Goal: Information Seeking & Learning: Learn about a topic

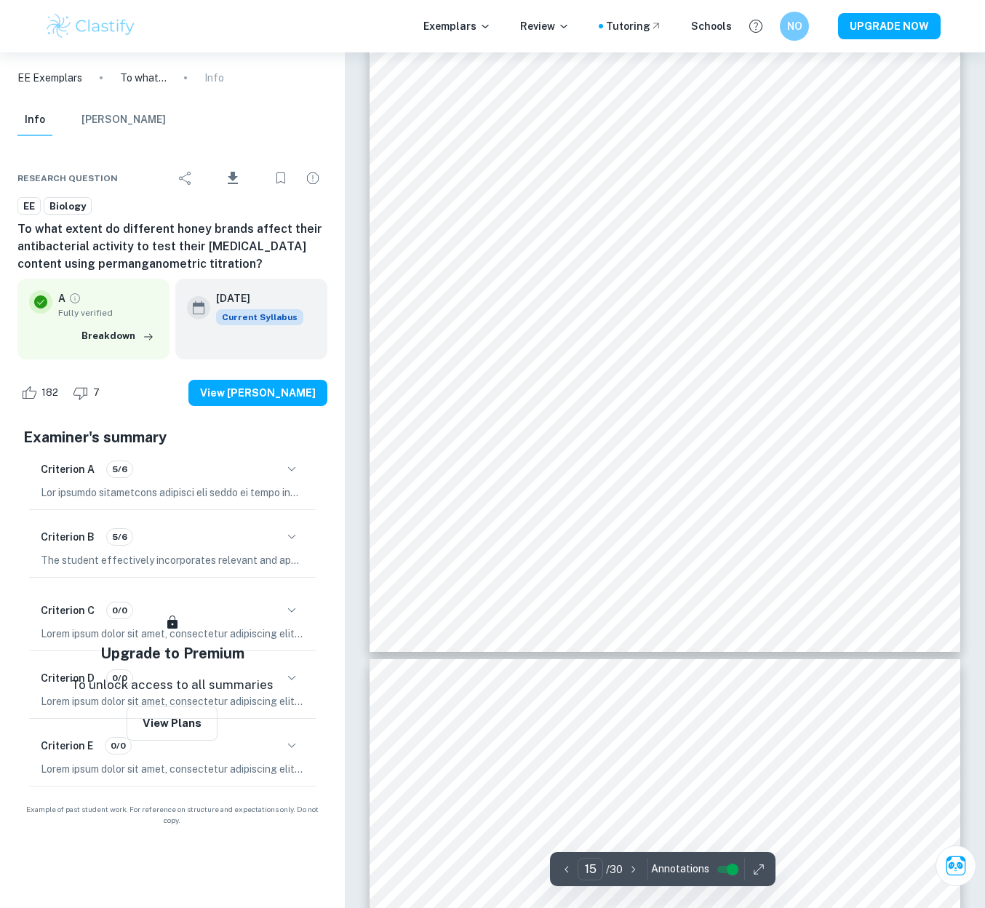
scroll to position [11380, 0]
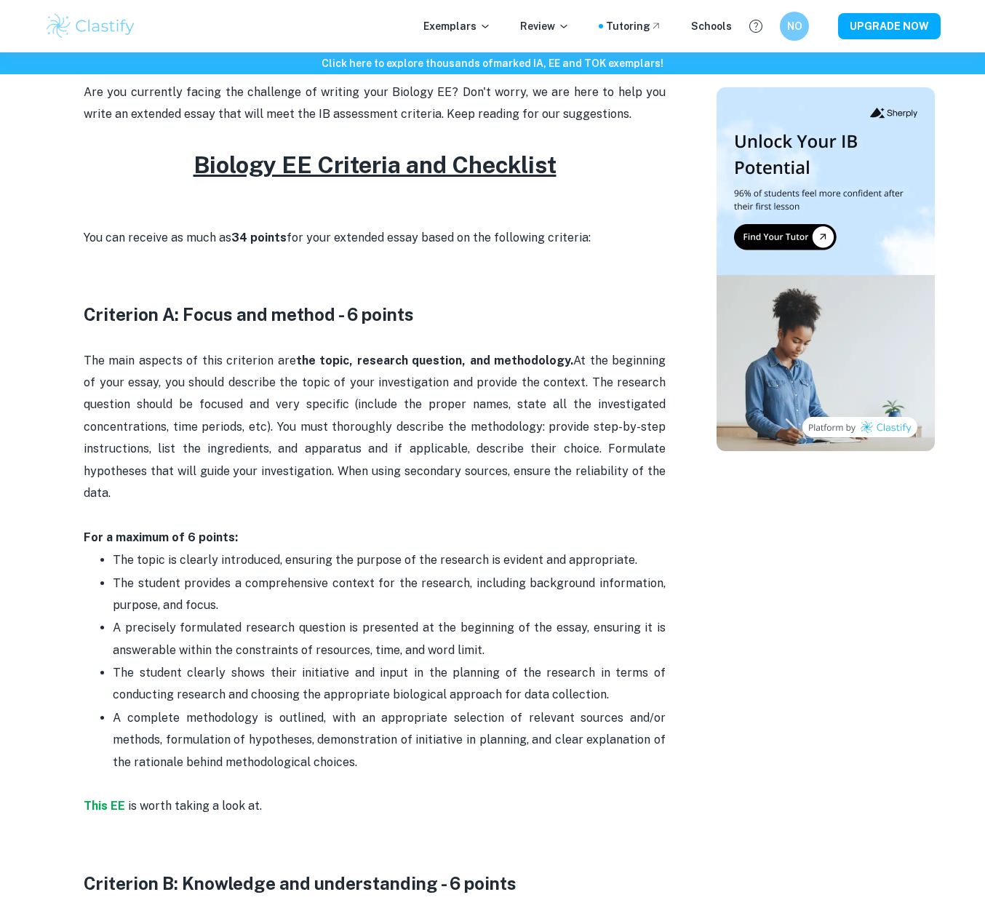
scroll to position [637, 0]
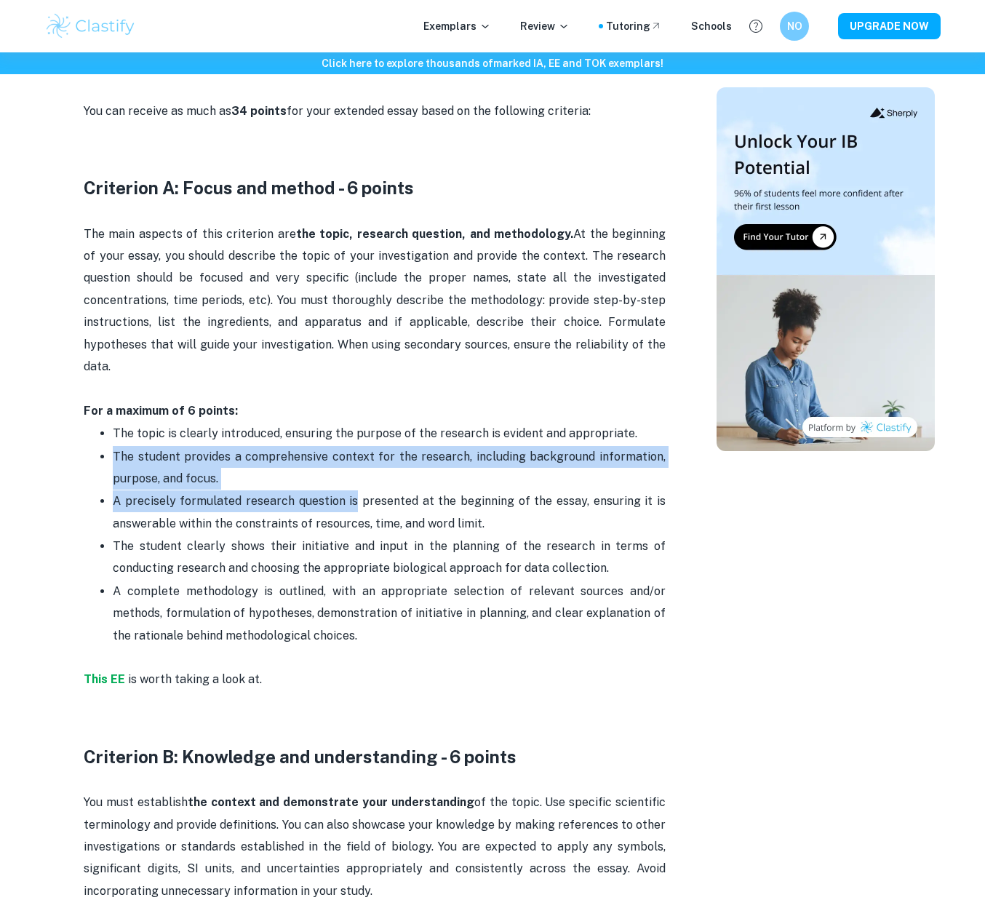
drag, startPoint x: 206, startPoint y: 435, endPoint x: 359, endPoint y: 489, distance: 162.0
click at [356, 488] on ul "The topic is clearly introduced, ensuring the purpose of the research is eviden…" at bounding box center [375, 545] width 582 height 247
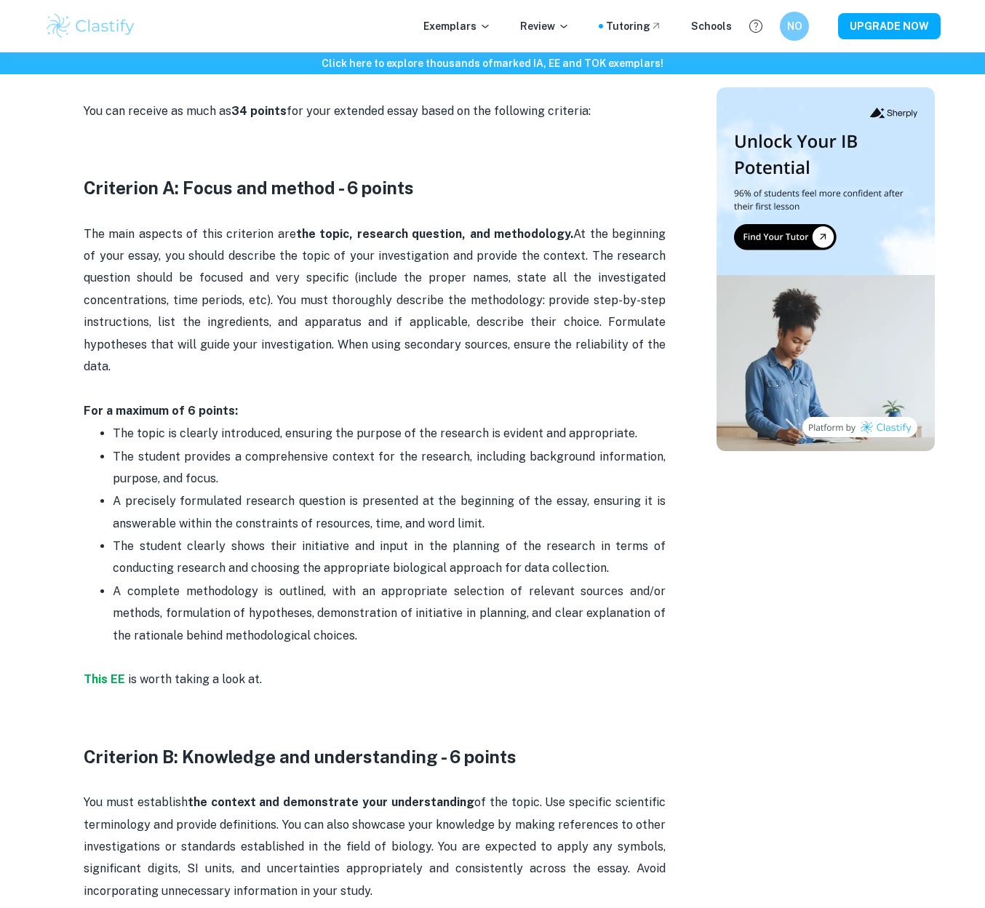
click at [367, 494] on p "A precisely formulated research question is presented at the beginning of the e…" at bounding box center [389, 512] width 553 height 44
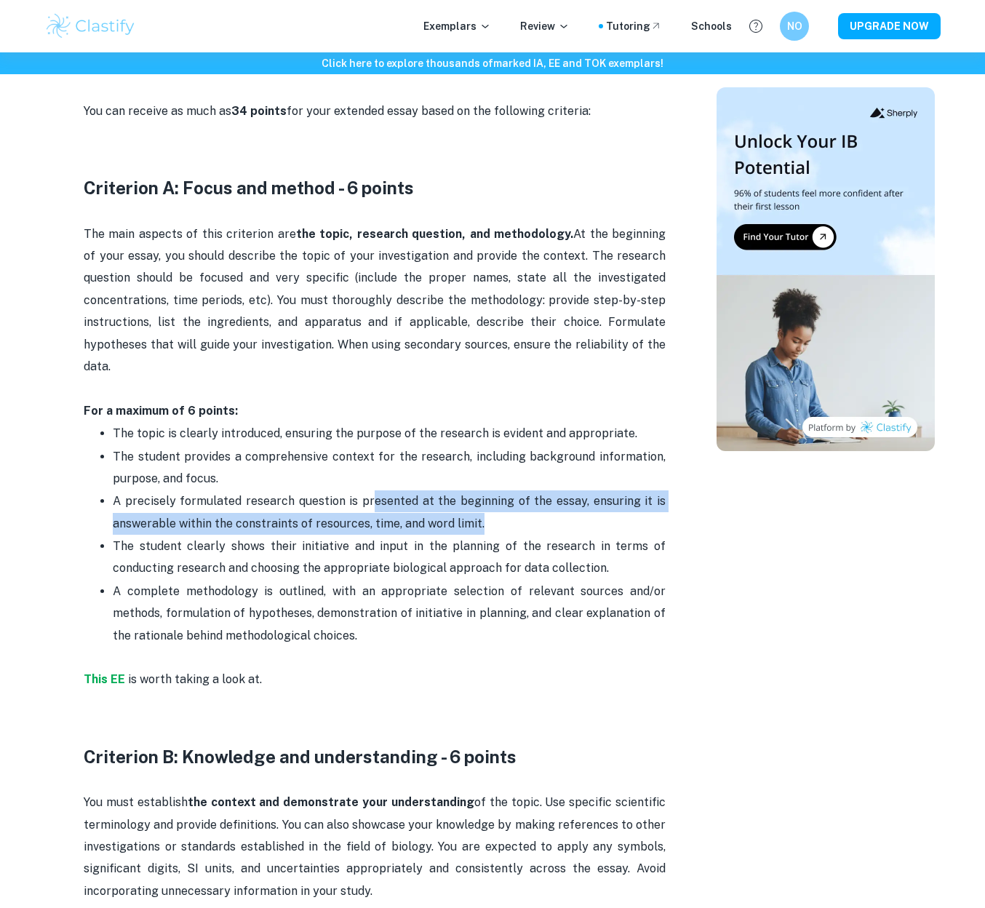
drag, startPoint x: 373, startPoint y: 496, endPoint x: 493, endPoint y: 527, distance: 123.9
click at [493, 527] on p "A precisely formulated research question is presented at the beginning of the e…" at bounding box center [389, 512] width 553 height 44
drag, startPoint x: 602, startPoint y: 566, endPoint x: 360, endPoint y: 633, distance: 251.4
click at [359, 634] on ul "The topic is clearly introduced, ensuring the purpose of the research is eviden…" at bounding box center [375, 545] width 582 height 247
click at [359, 634] on p "A complete methodology is outlined, with an appropriate selection of relevant s…" at bounding box center [389, 625] width 553 height 89
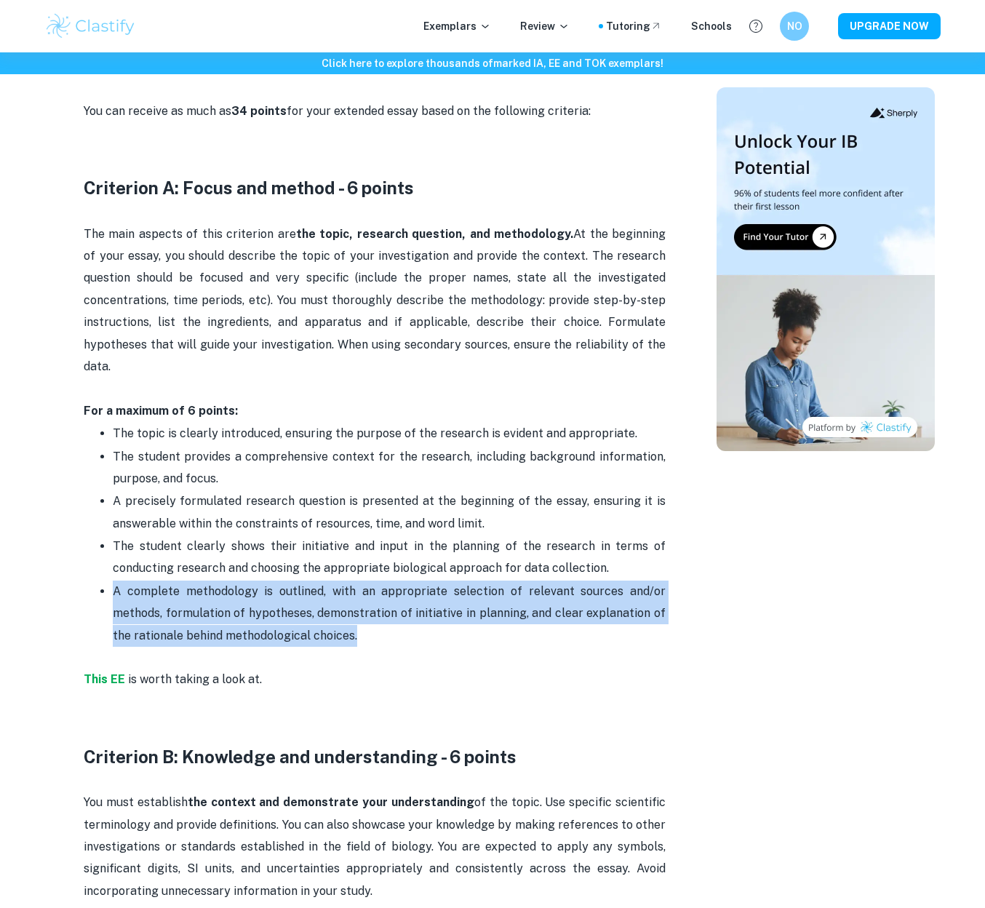
drag, startPoint x: 358, startPoint y: 637, endPoint x: 88, endPoint y: 578, distance: 276.3
click at [88, 578] on ul "The topic is clearly introduced, ensuring the purpose of the research is eviden…" at bounding box center [375, 545] width 582 height 247
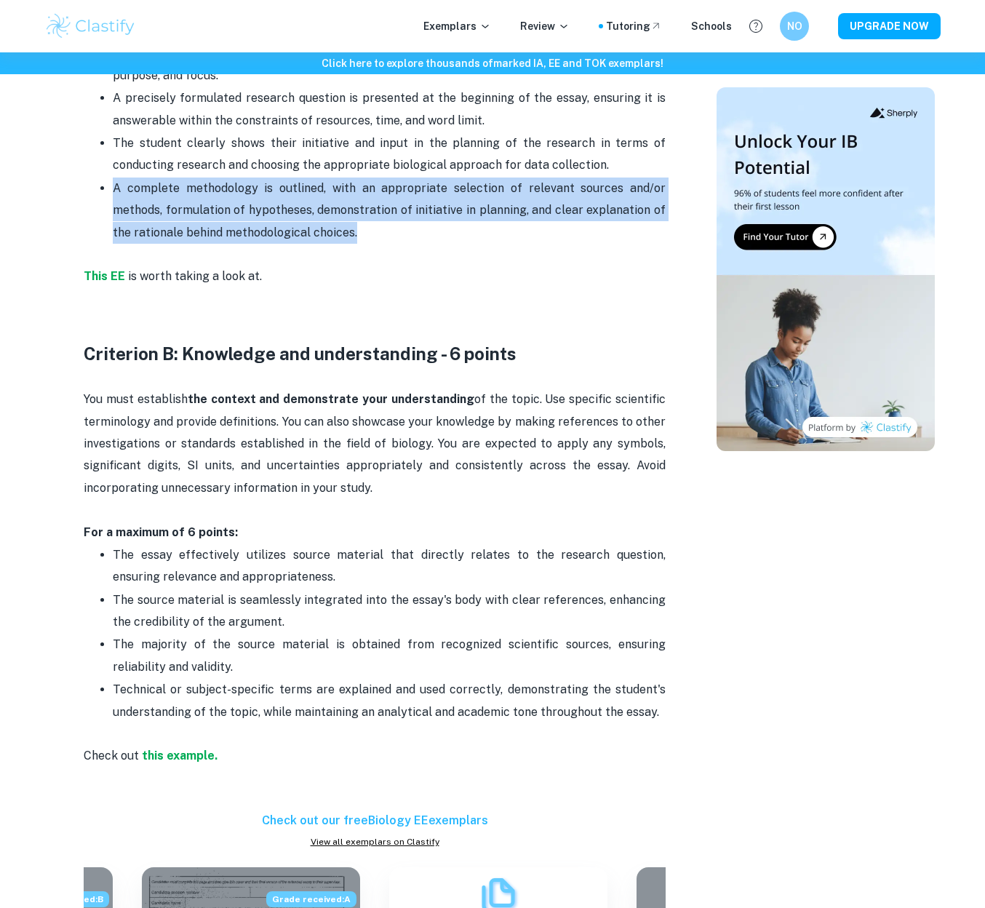
scroll to position [1062, 0]
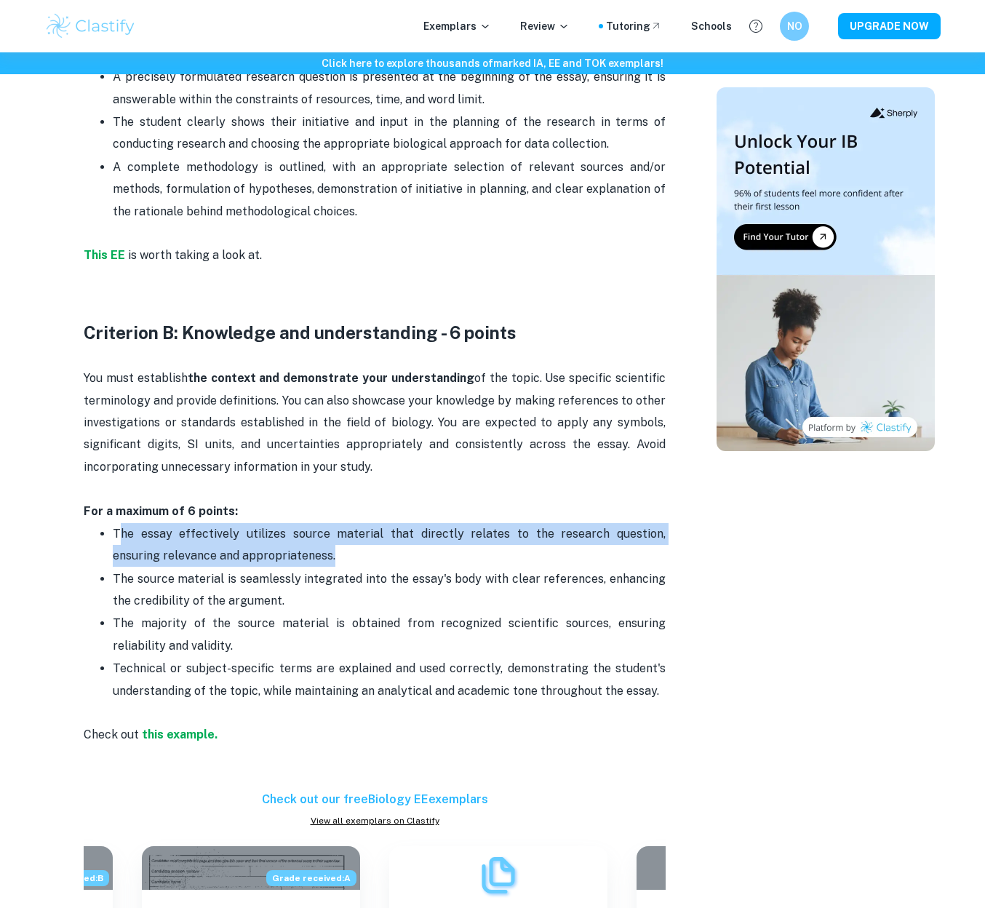
drag, startPoint x: 123, startPoint y: 528, endPoint x: 322, endPoint y: 555, distance: 201.2
click at [322, 555] on p "The essay effectively utilizes source material that directly relates to the res…" at bounding box center [389, 545] width 553 height 44
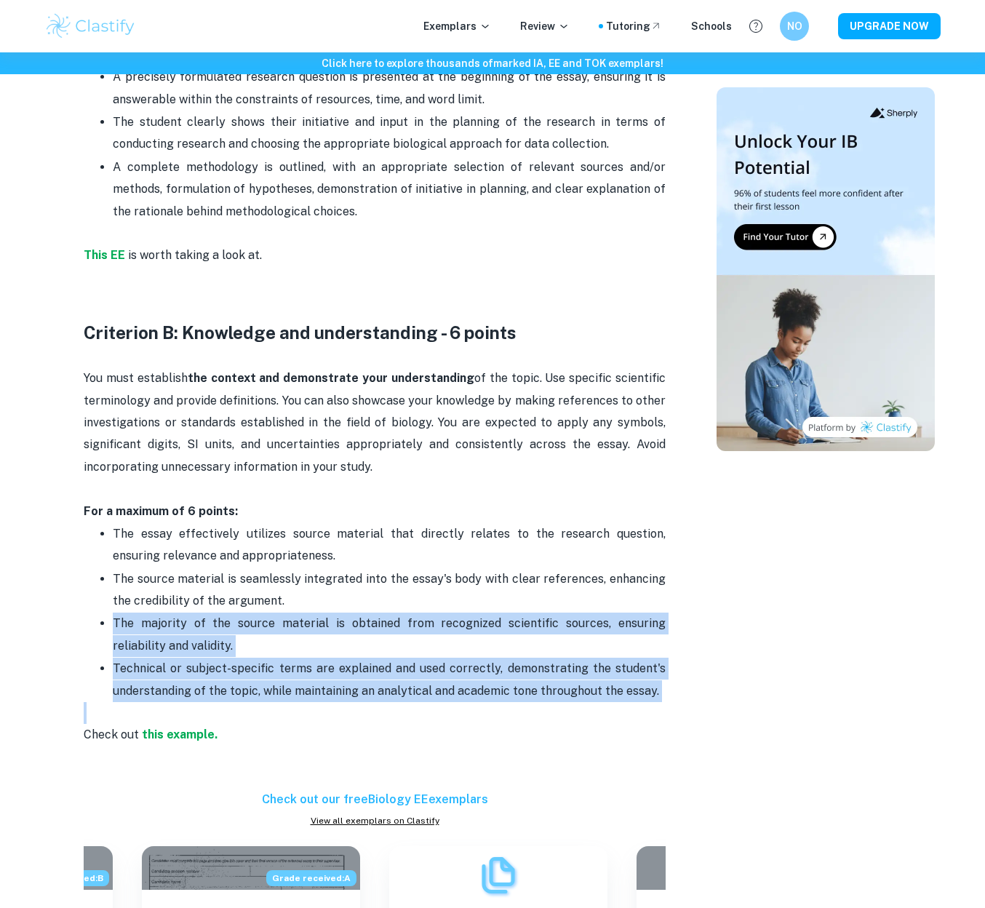
drag, startPoint x: 291, startPoint y: 601, endPoint x: 301, endPoint y: 705, distance: 104.5
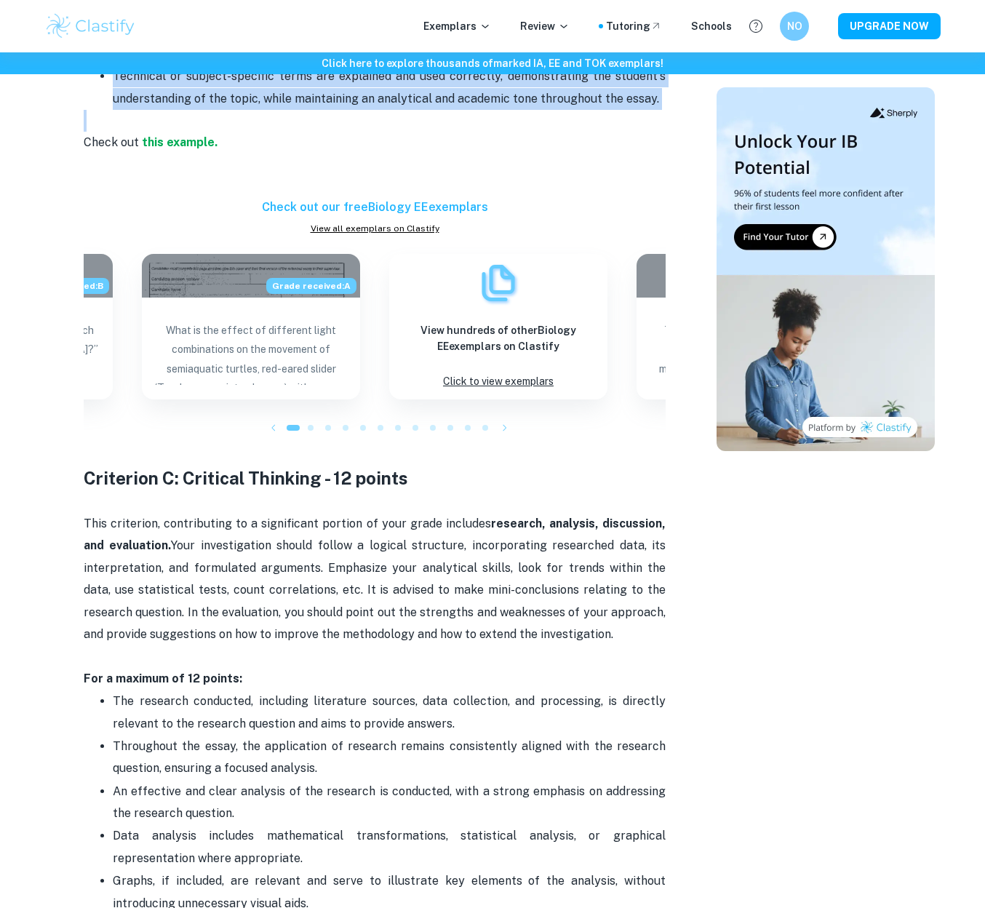
scroll to position [1736, 0]
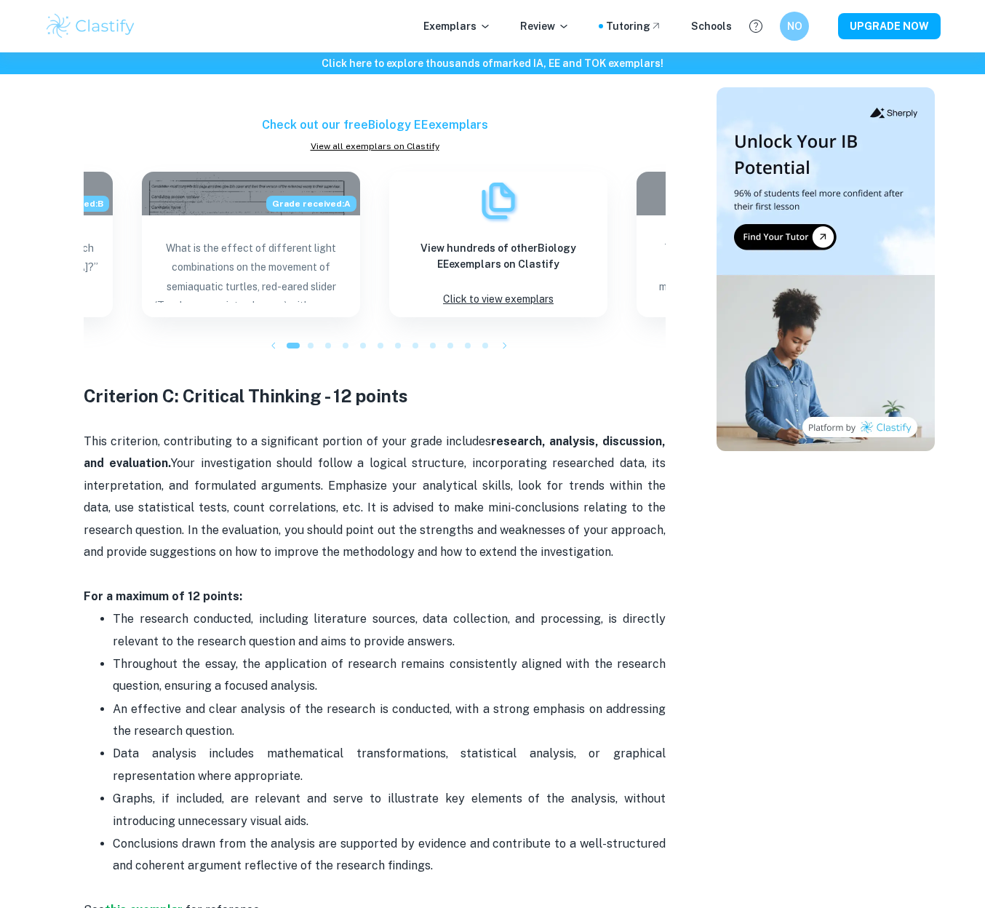
click at [110, 574] on p "This criterion, contributing to a significant portion of your grade includes re…" at bounding box center [375, 519] width 582 height 177
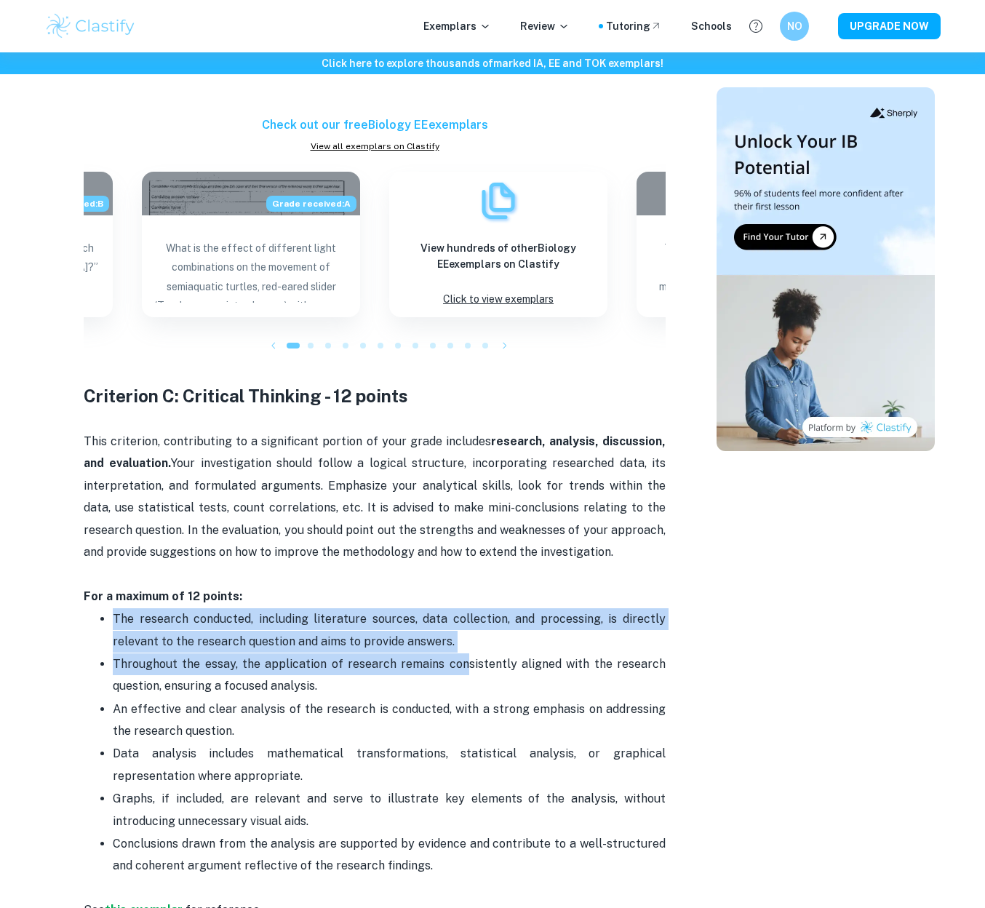
drag, startPoint x: 104, startPoint y: 605, endPoint x: 467, endPoint y: 643, distance: 365.1
click at [467, 643] on ul "The research conducted, including literature sources, data collection, and proc…" at bounding box center [375, 743] width 582 height 270
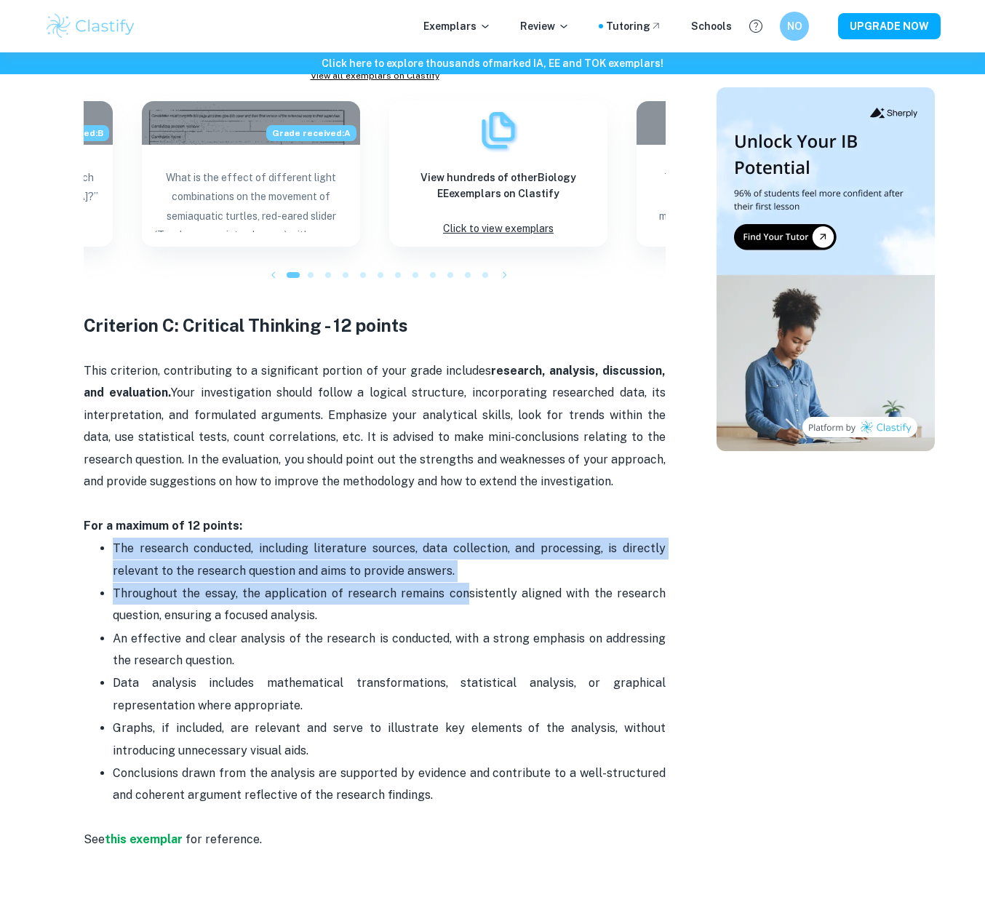
scroll to position [1823, 0]
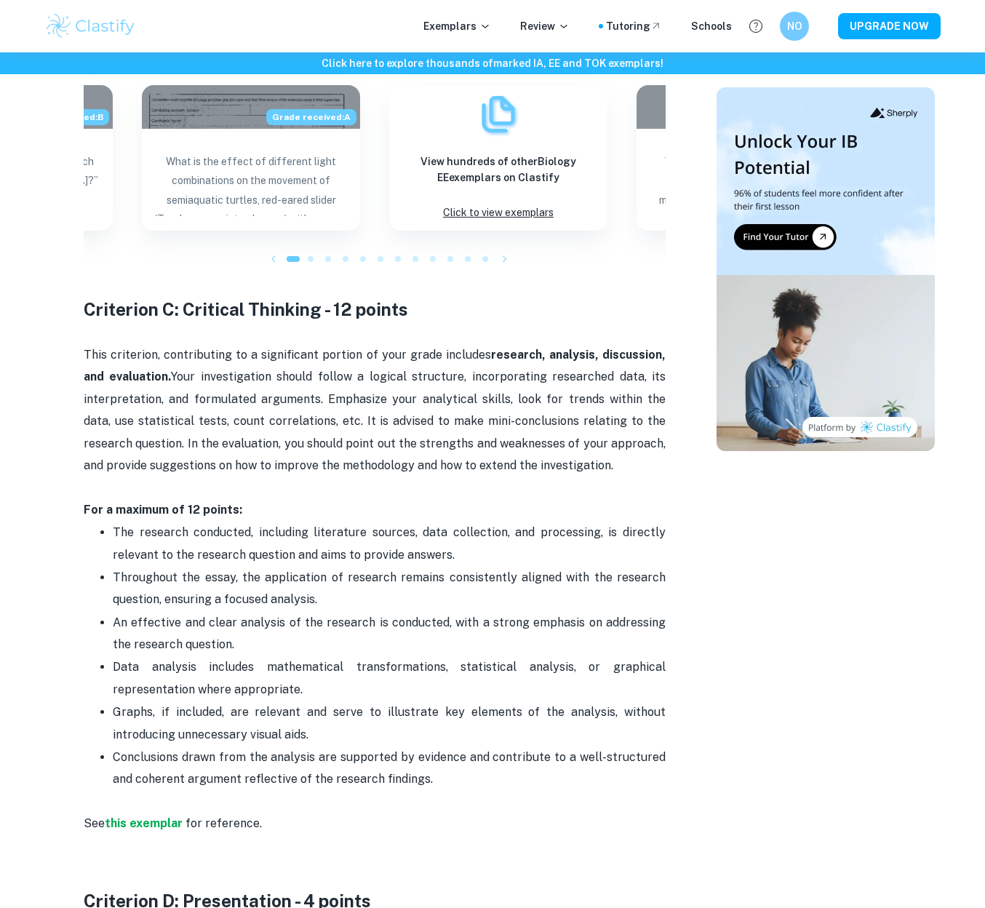
click at [334, 612] on p "An effective and clear analysis of the research is conducted, with a strong emp…" at bounding box center [389, 634] width 553 height 44
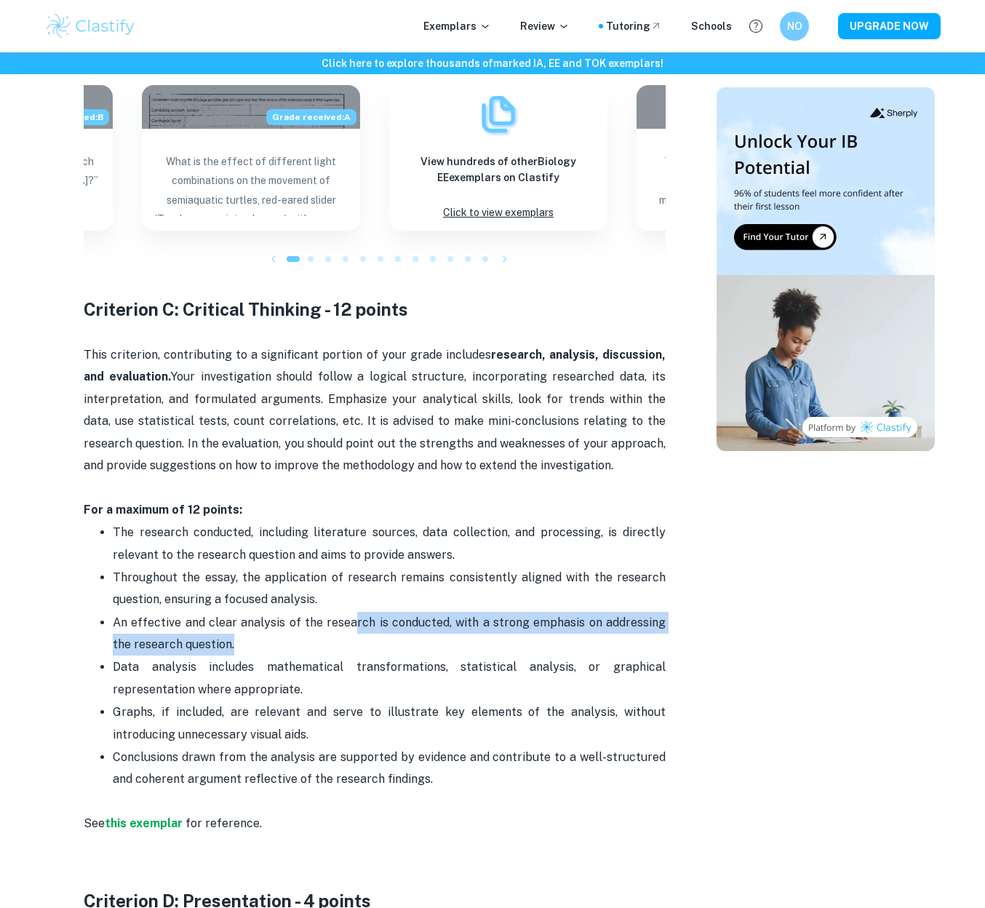
drag, startPoint x: 347, startPoint y: 601, endPoint x: 239, endPoint y: 640, distance: 114.6
click at [239, 640] on p "An effective and clear analysis of the research is conducted, with a strong emp…" at bounding box center [389, 634] width 553 height 44
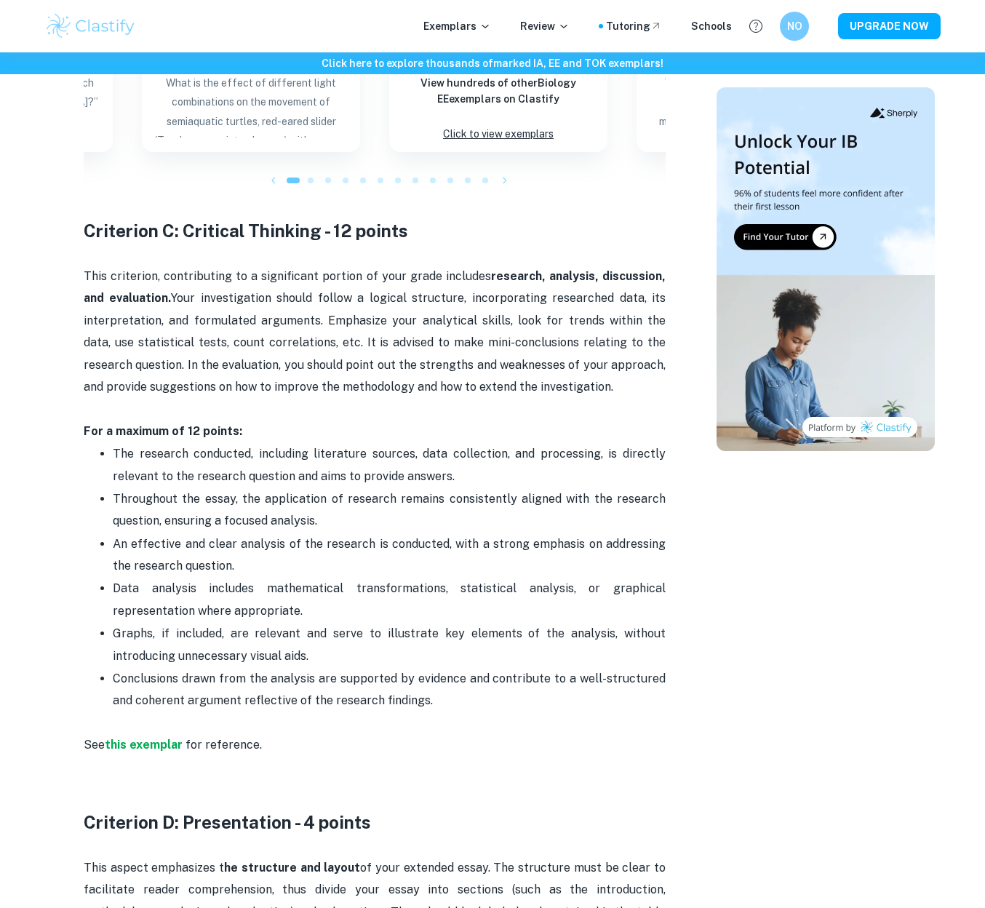
scroll to position [1904, 0]
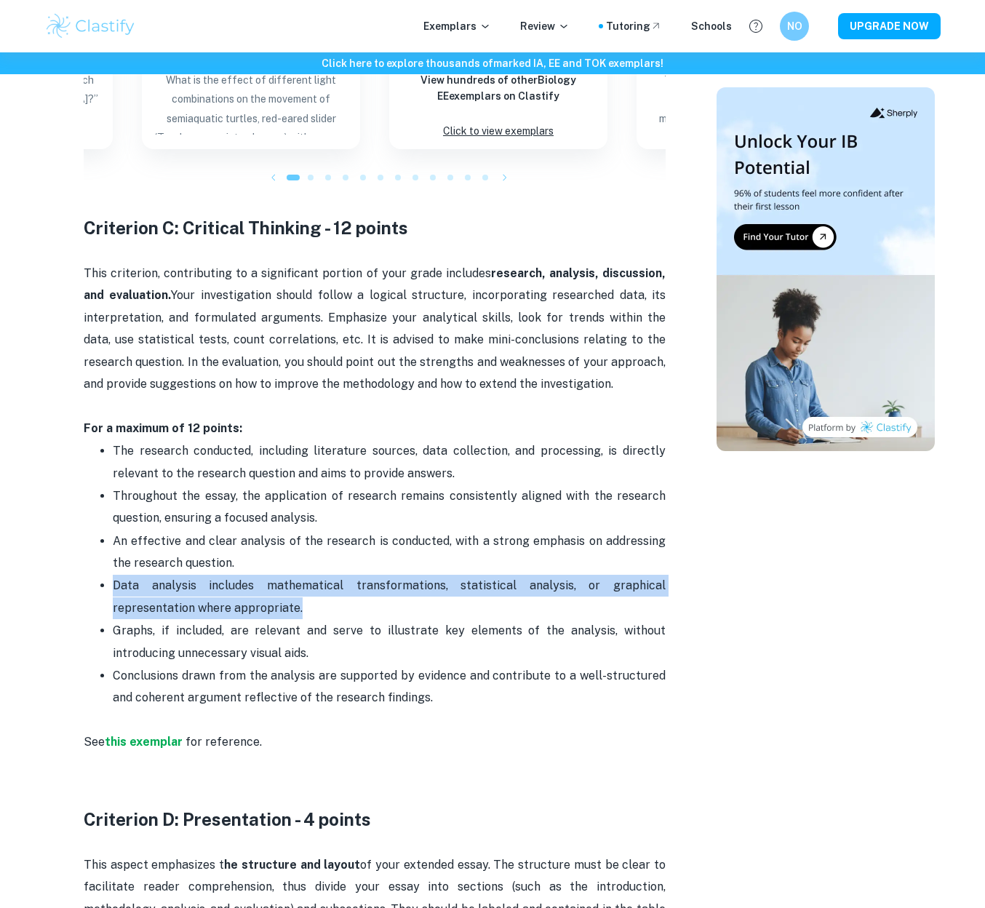
drag, startPoint x: 235, startPoint y: 599, endPoint x: 96, endPoint y: 576, distance: 140.8
click at [96, 576] on ul "The research conducted, including literature sources, data collection, and proc…" at bounding box center [375, 574] width 582 height 270
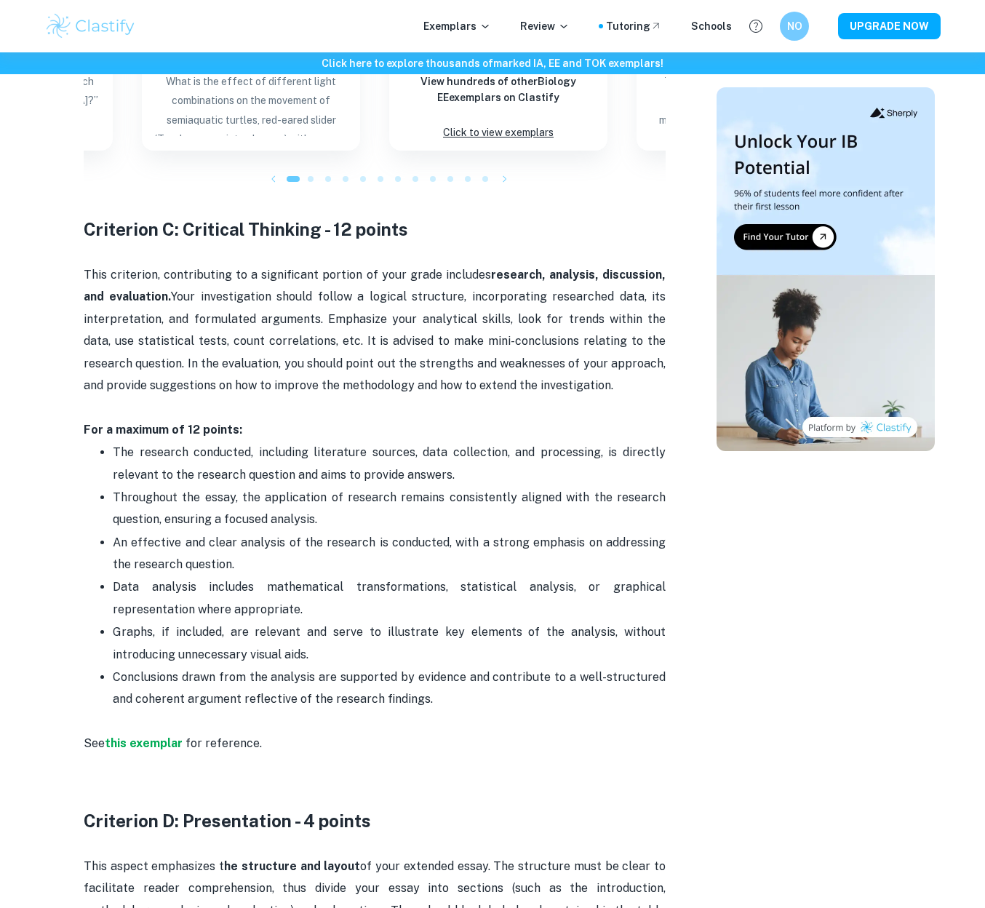
click at [112, 624] on ul "The research conducted, including literature sources, data collection, and proc…" at bounding box center [375, 576] width 582 height 270
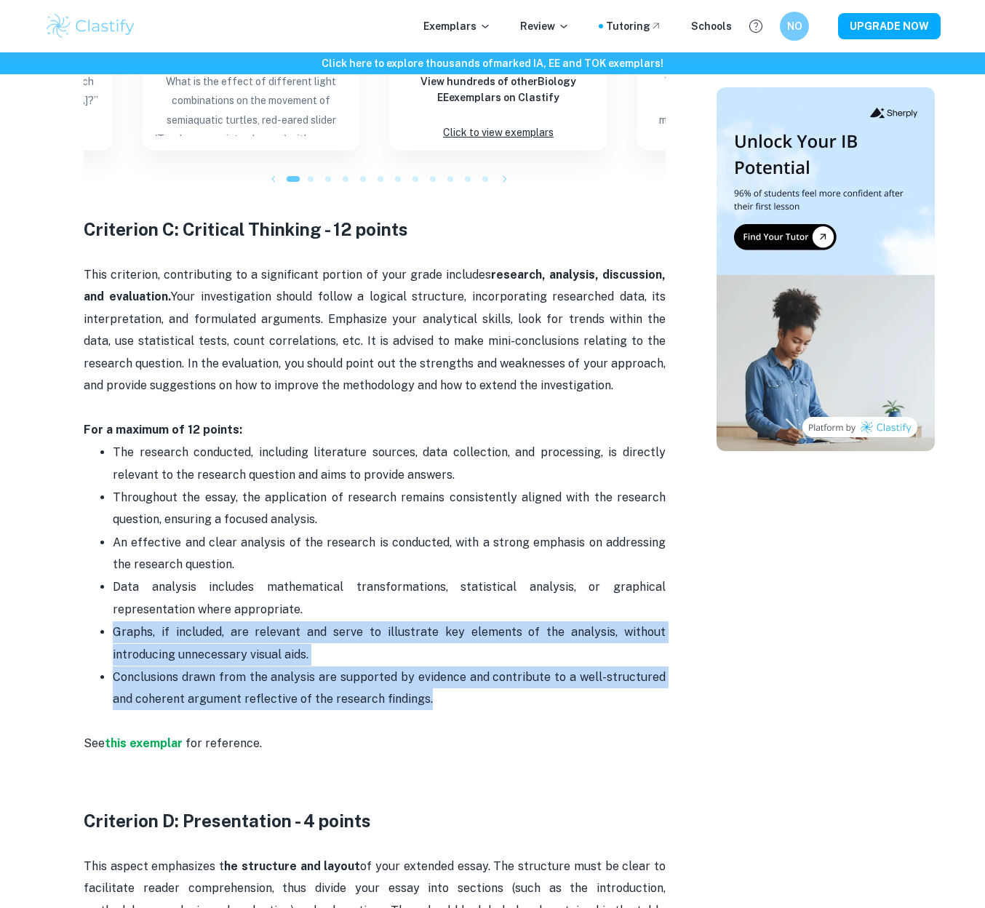
drag, startPoint x: 103, startPoint y: 616, endPoint x: 462, endPoint y: 692, distance: 367.3
click at [462, 692] on ul "The research conducted, including literature sources, data collection, and proc…" at bounding box center [375, 576] width 582 height 270
click at [462, 692] on p "Conclusions drawn from the analysis are supported by evidence and contribute to…" at bounding box center [389, 689] width 553 height 44
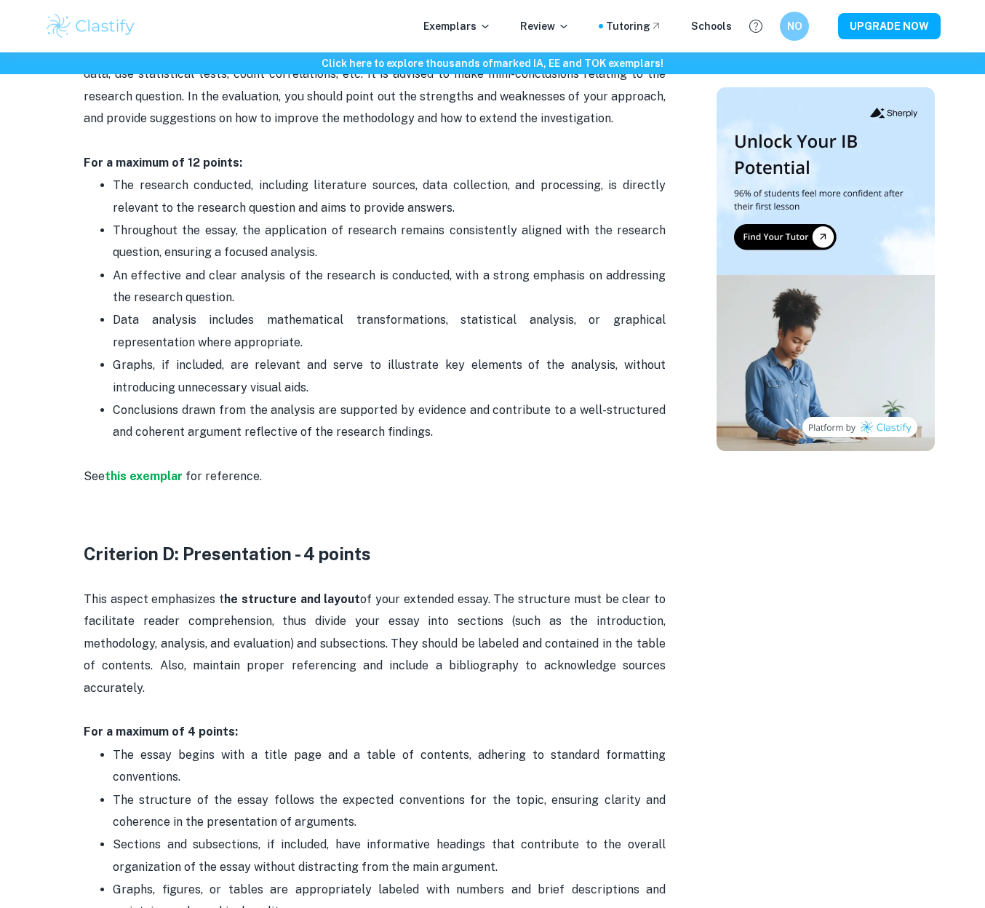
scroll to position [2213, 0]
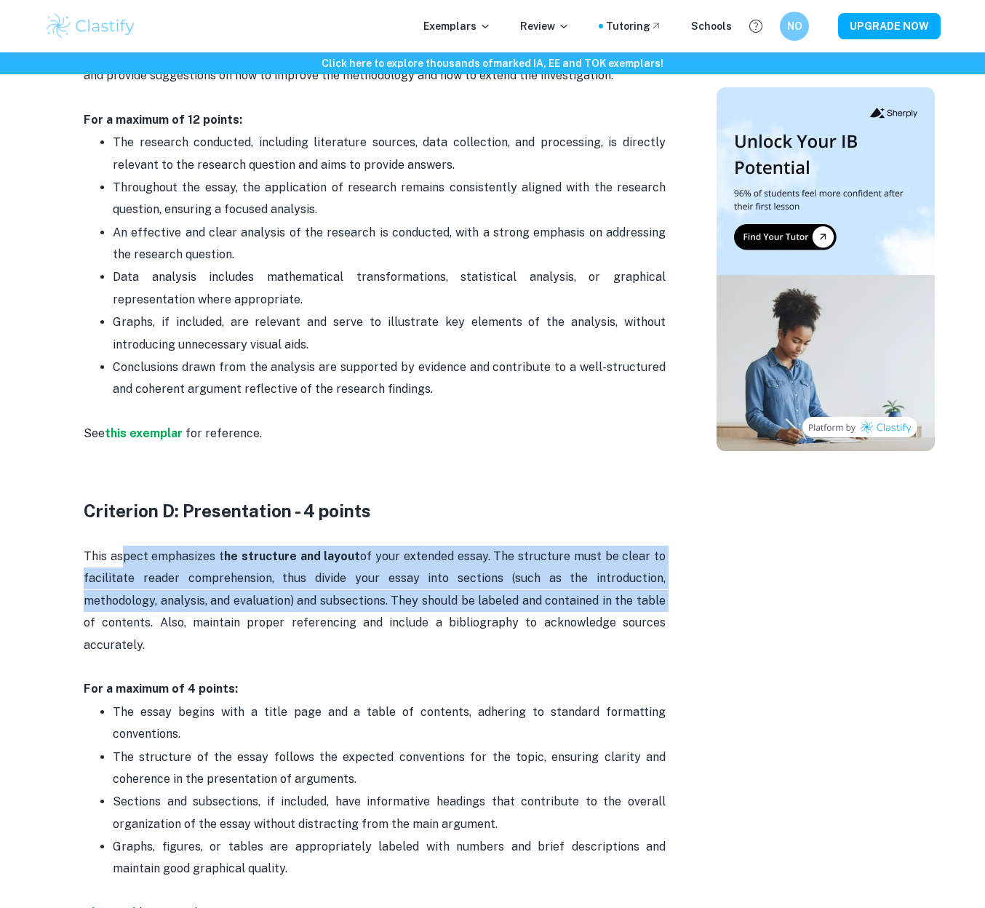
drag, startPoint x: 125, startPoint y: 545, endPoint x: 664, endPoint y: 576, distance: 540.0
click at [664, 576] on p "This aspect emphasizes t he structure and layout of your extended essay. The st…" at bounding box center [375, 623] width 582 height 155
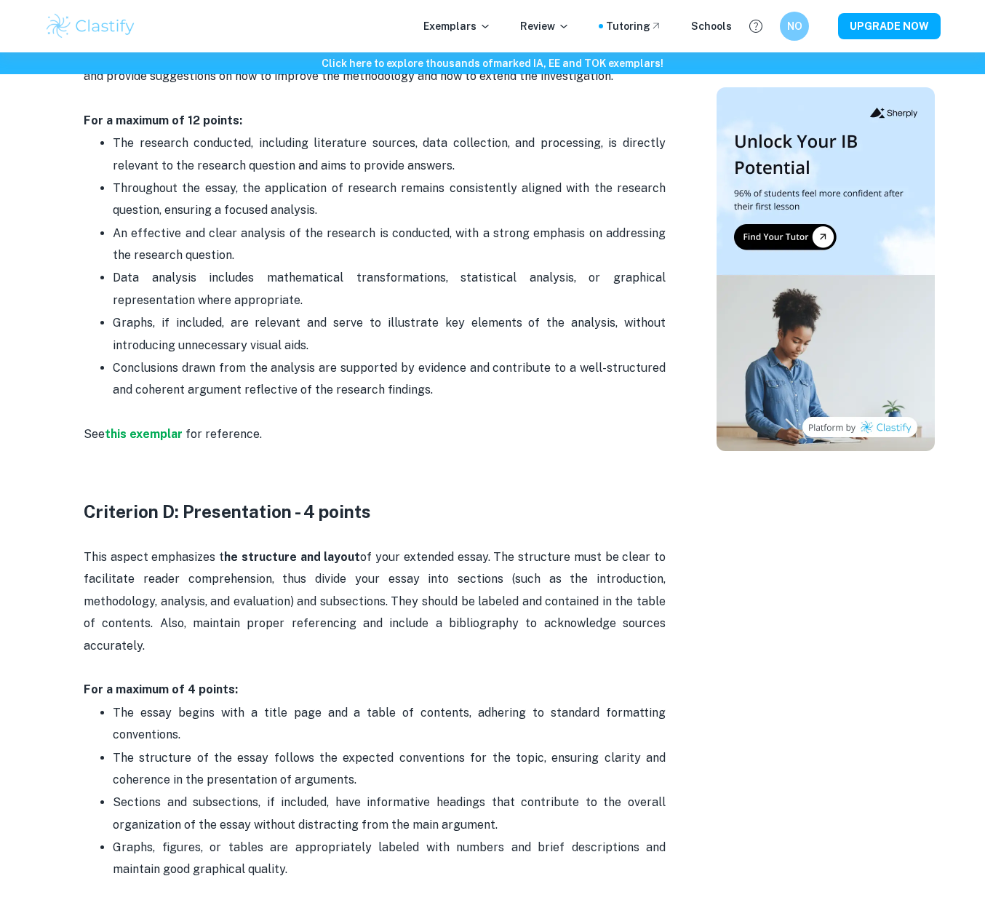
scroll to position [2466, 0]
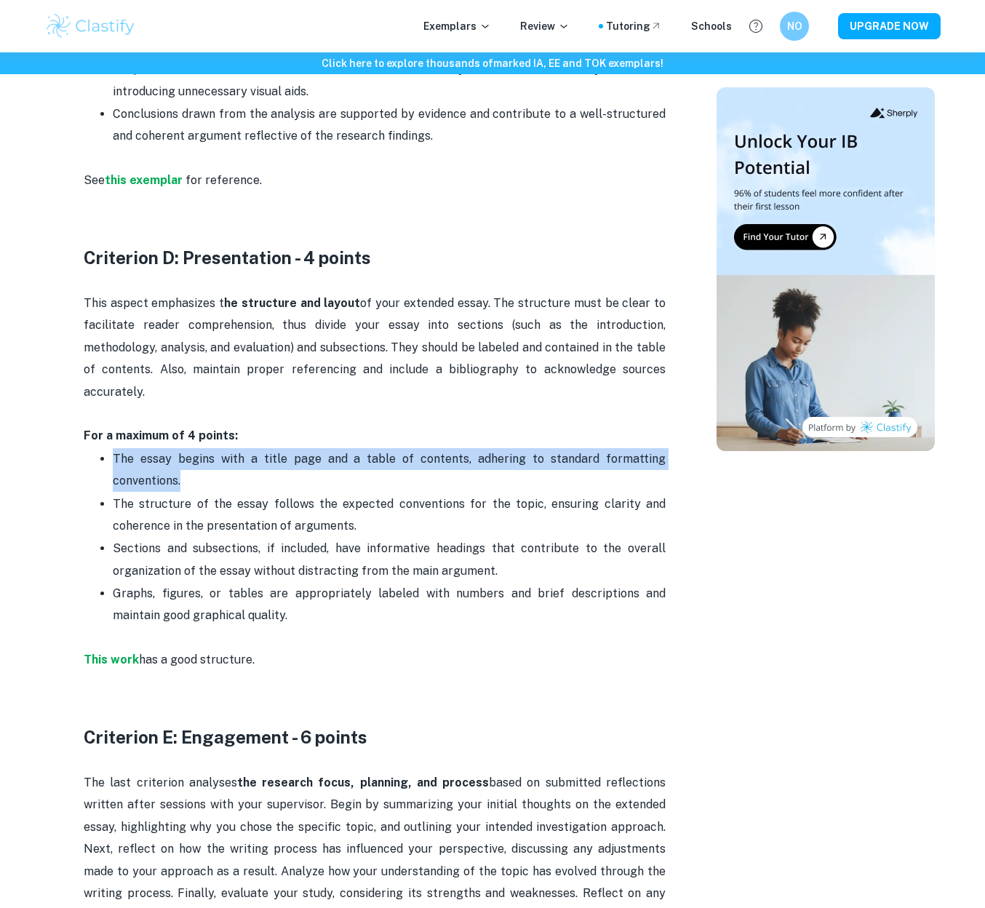
drag, startPoint x: 225, startPoint y: 471, endPoint x: 82, endPoint y: 439, distance: 146.0
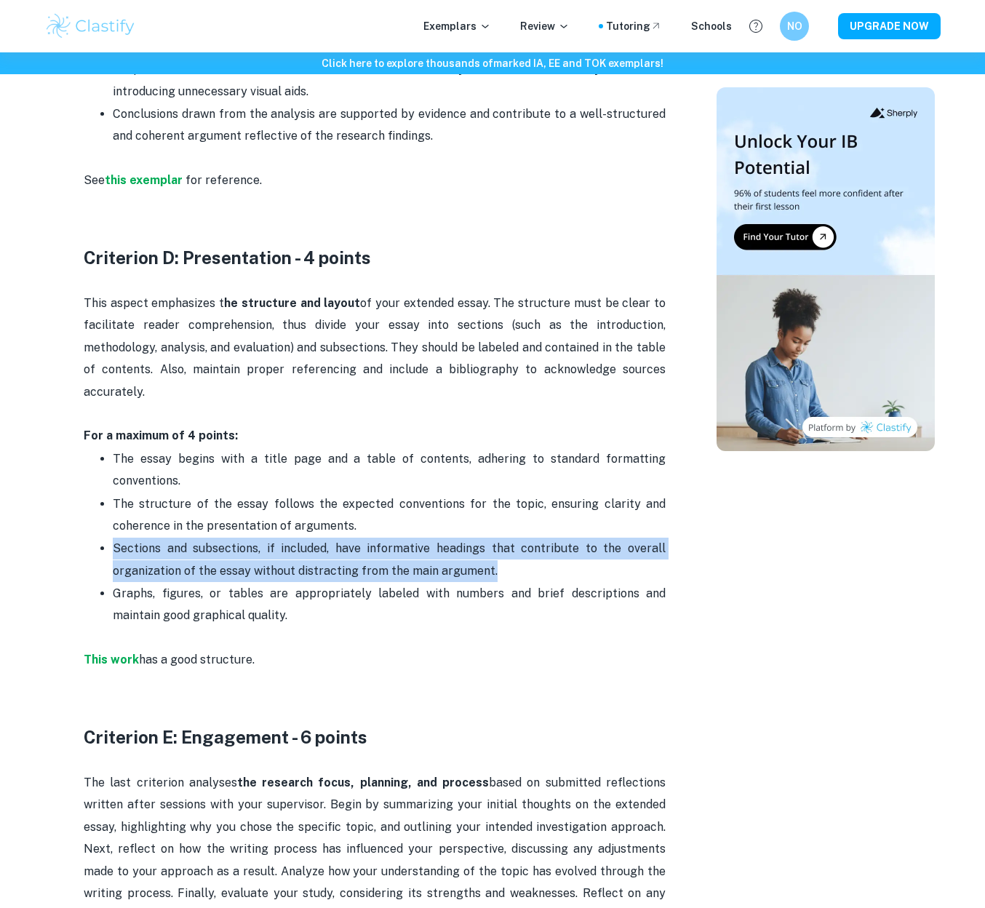
drag, startPoint x: 103, startPoint y: 535, endPoint x: 516, endPoint y: 558, distance: 413.9
click at [516, 558] on p "Sections and subsections, if included, have informative headings that contribut…" at bounding box center [389, 560] width 553 height 44
drag, startPoint x: 516, startPoint y: 558, endPoint x: 202, endPoint y: 540, distance: 314.1
click at [221, 538] on p "Sections and subsections, if included, have informative headings that contribut…" at bounding box center [389, 560] width 553 height 44
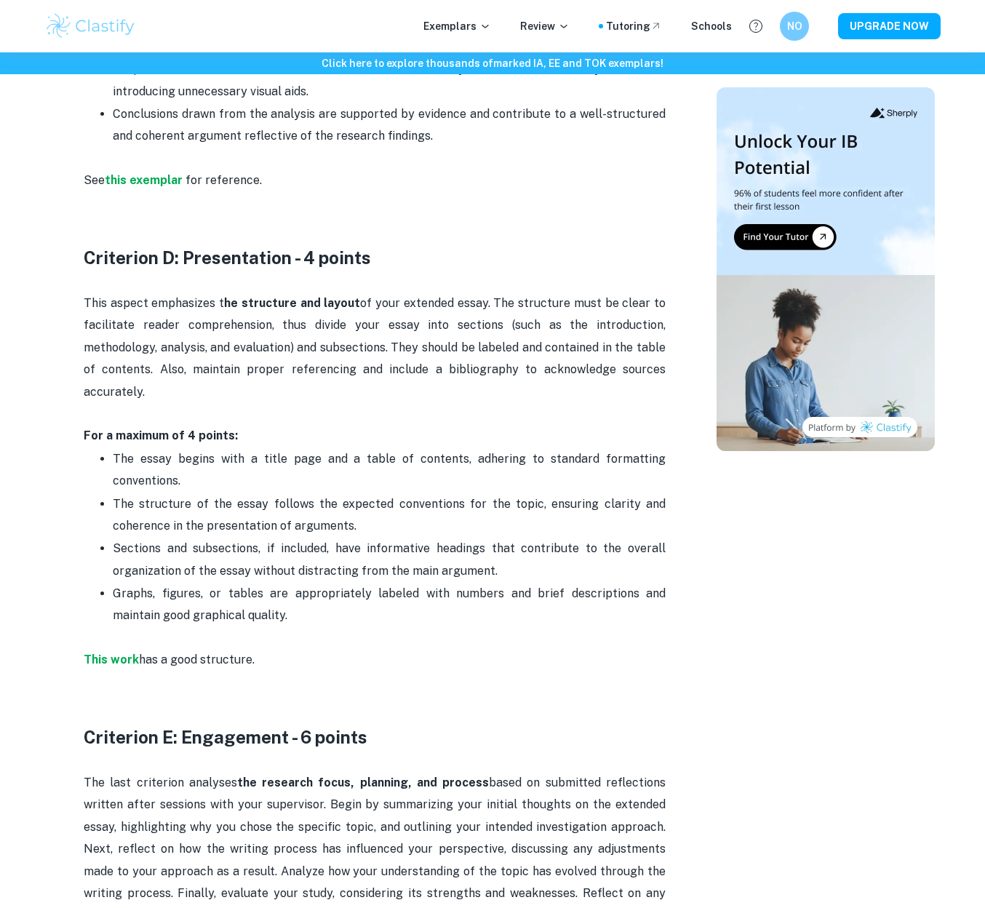
click at [175, 583] on p "Graphs, figures, or tables are appropriately labeled with numbers and brief des…" at bounding box center [389, 616] width 553 height 66
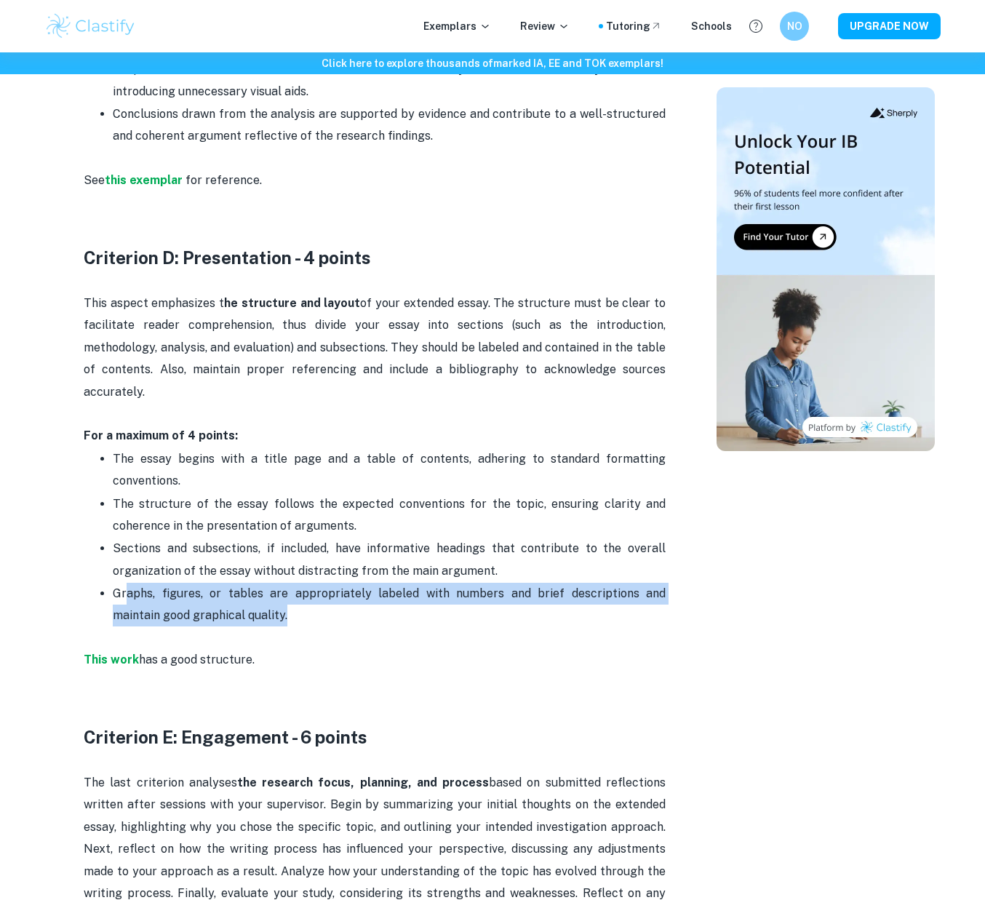
drag, startPoint x: 124, startPoint y: 577, endPoint x: 312, endPoint y: 602, distance: 189.4
click at [312, 602] on p "Graphs, figures, or tables are appropriately labeled with numbers and brief des…" at bounding box center [389, 616] width 553 height 66
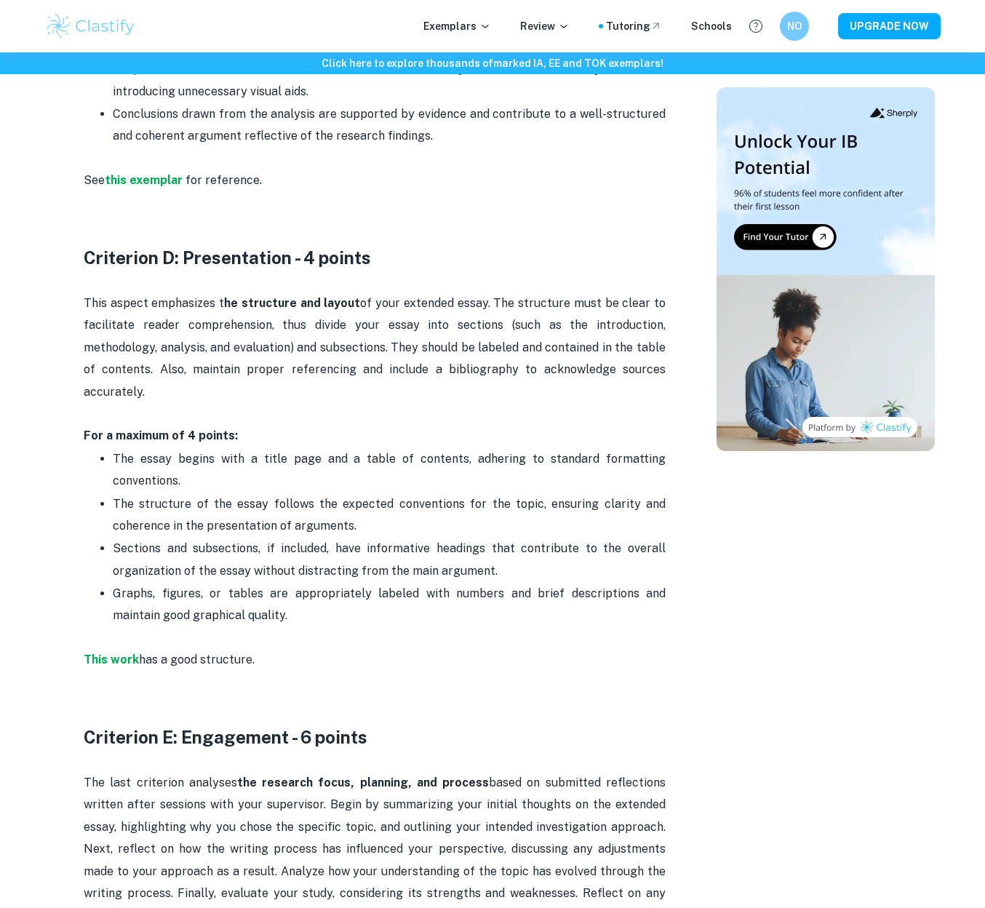
scroll to position [2464, 1]
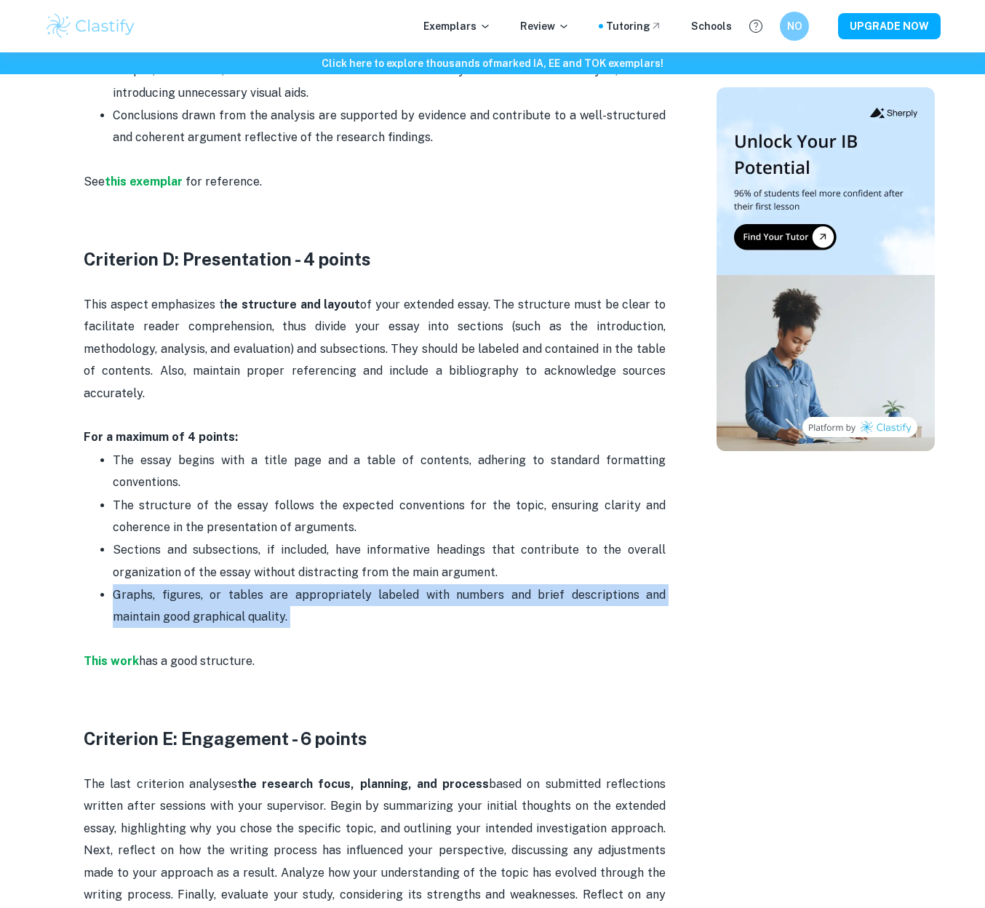
drag, startPoint x: 312, startPoint y: 602, endPoint x: 106, endPoint y: 578, distance: 208.1
click at [106, 578] on ul "The essay begins with a title page and a table of contents, adhering to standar…" at bounding box center [375, 550] width 582 height 202
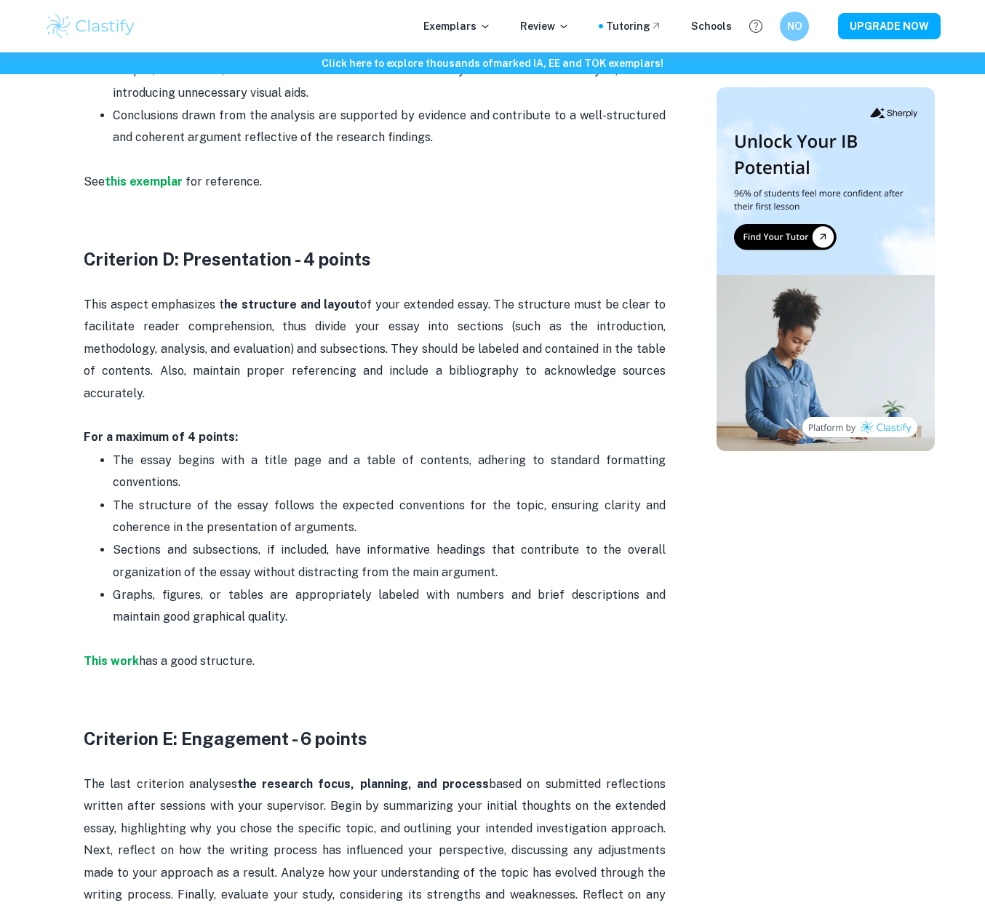
click at [221, 559] on p "Sections and subsections, if included, have informative headings that contribut…" at bounding box center [389, 561] width 553 height 44
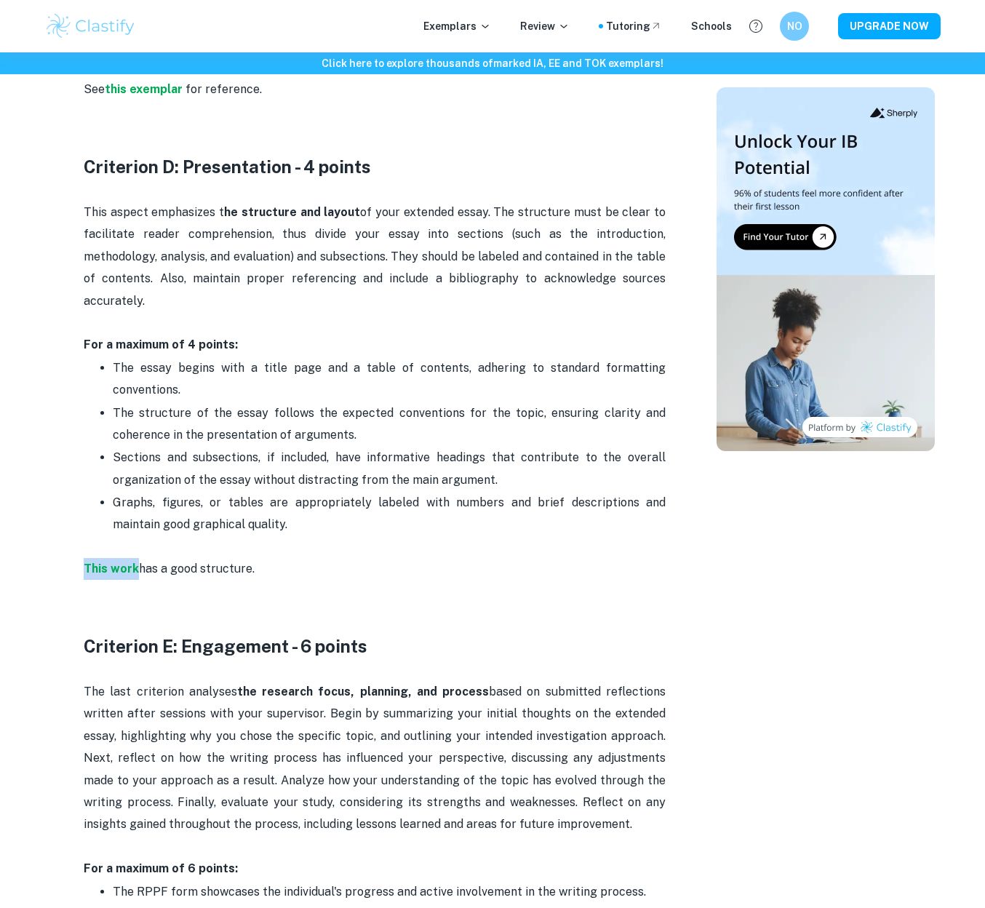
scroll to position [2517, 0]
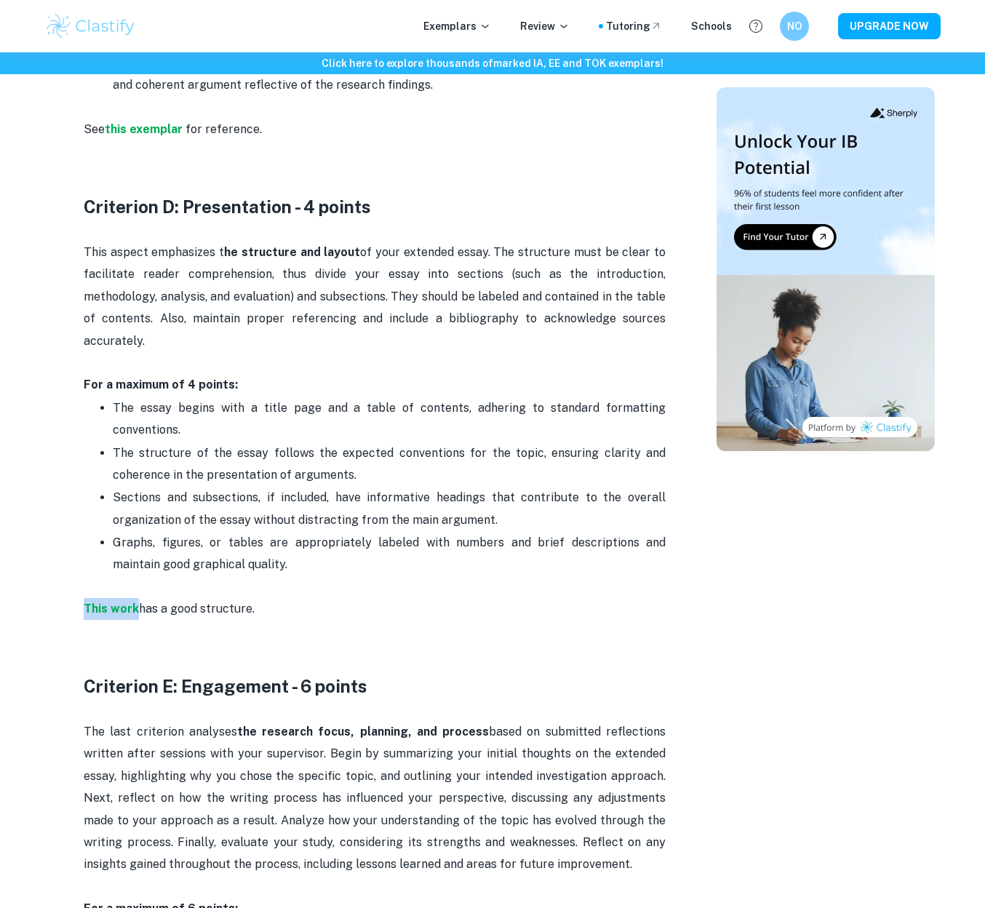
drag, startPoint x: 349, startPoint y: 538, endPoint x: 129, endPoint y: 322, distance: 307.7
click at [144, 327] on p "This aspect emphasizes t he structure and layout of your extended essay. The st…" at bounding box center [375, 319] width 582 height 155
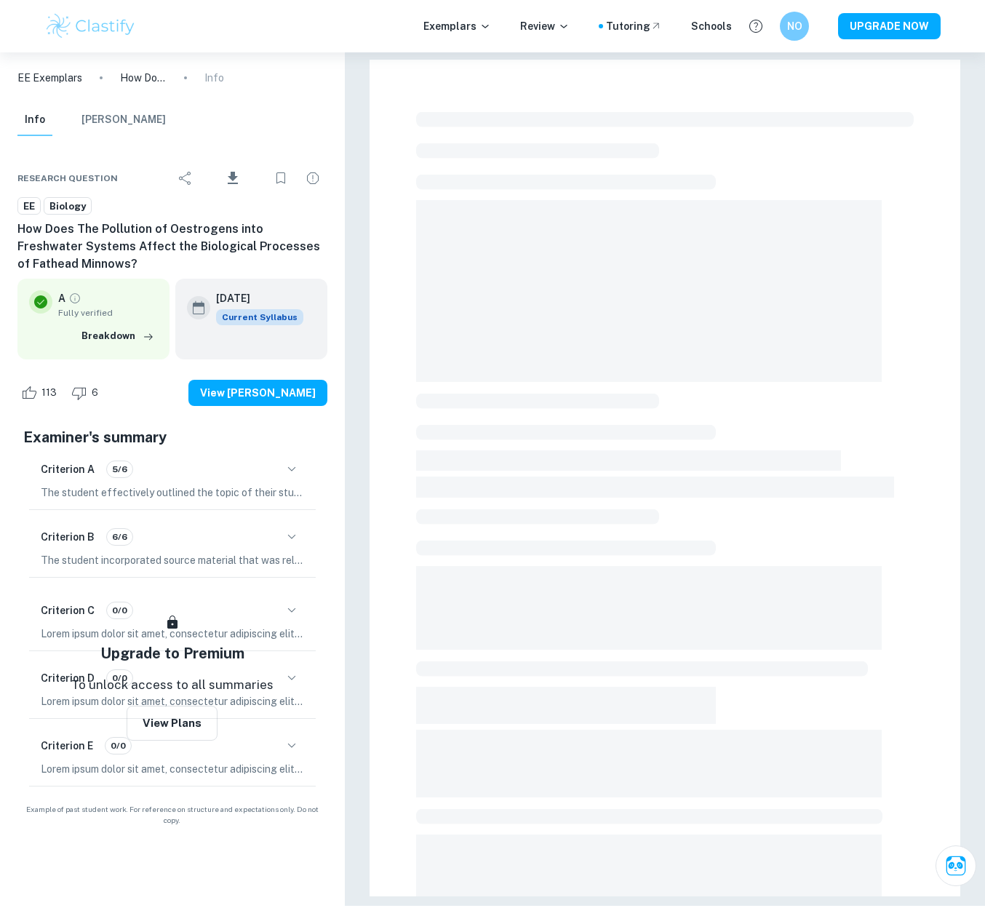
checkbox input "true"
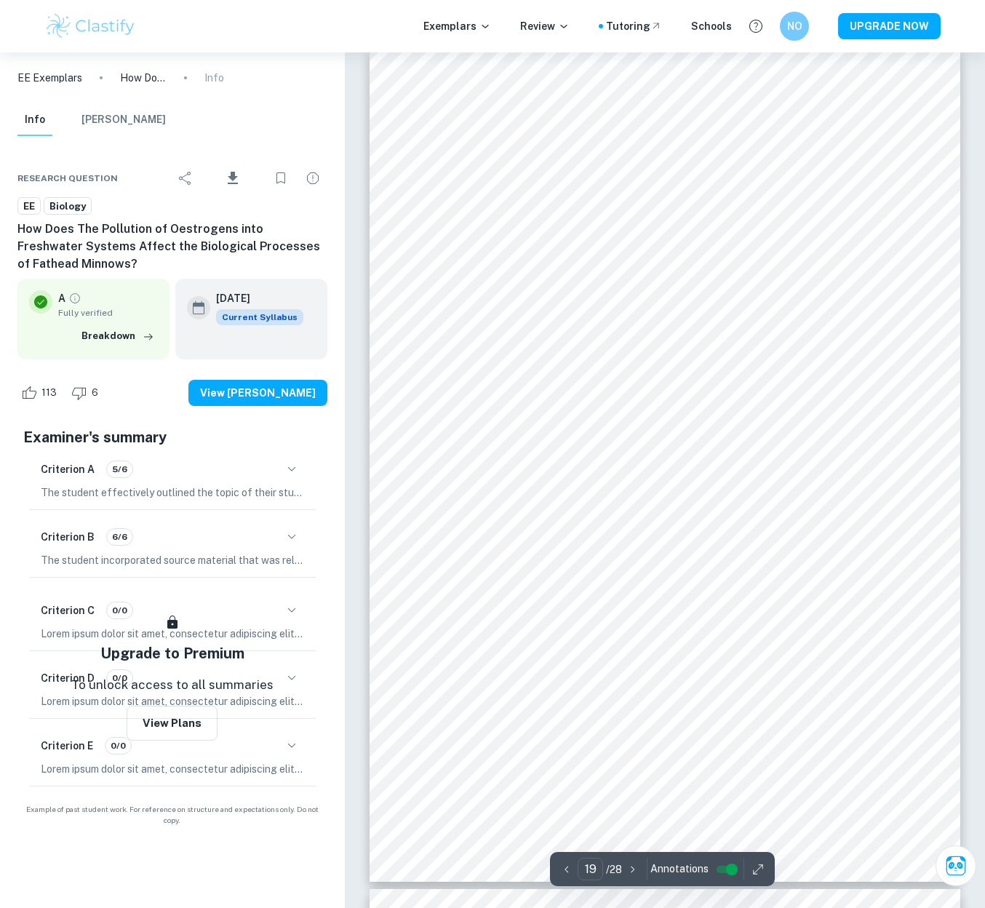
scroll to position [15426, 1]
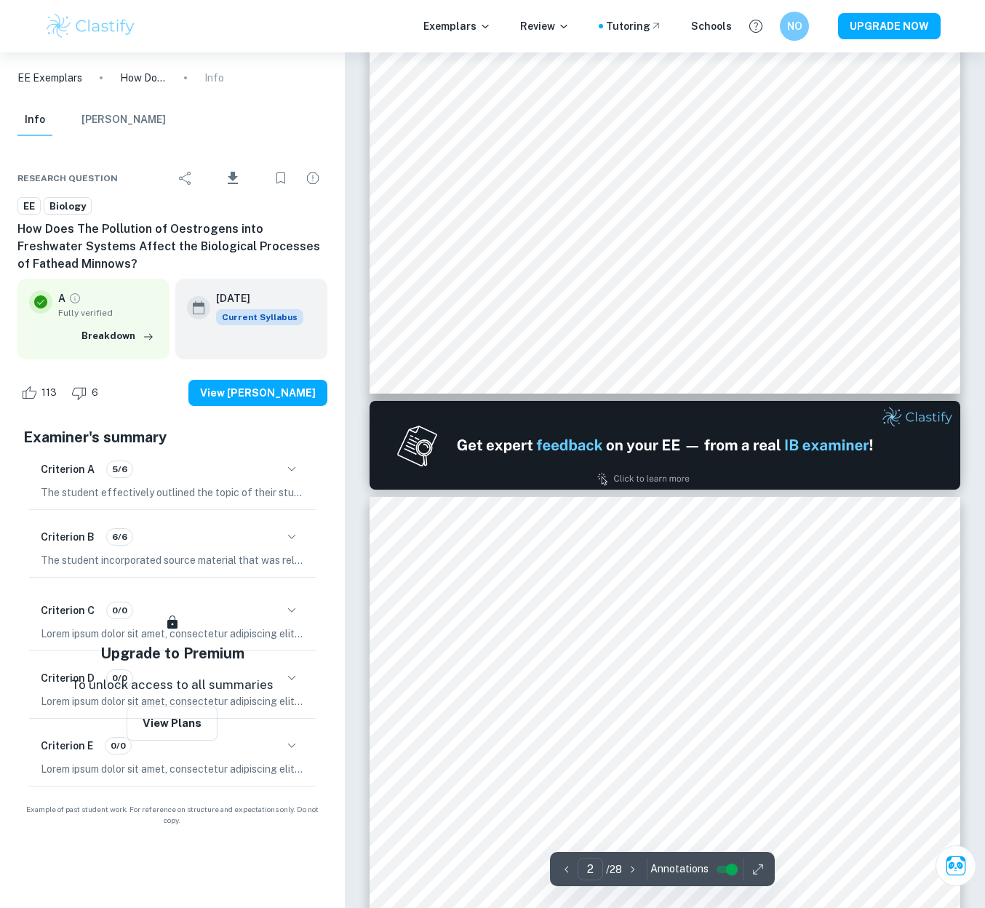
type input "1"
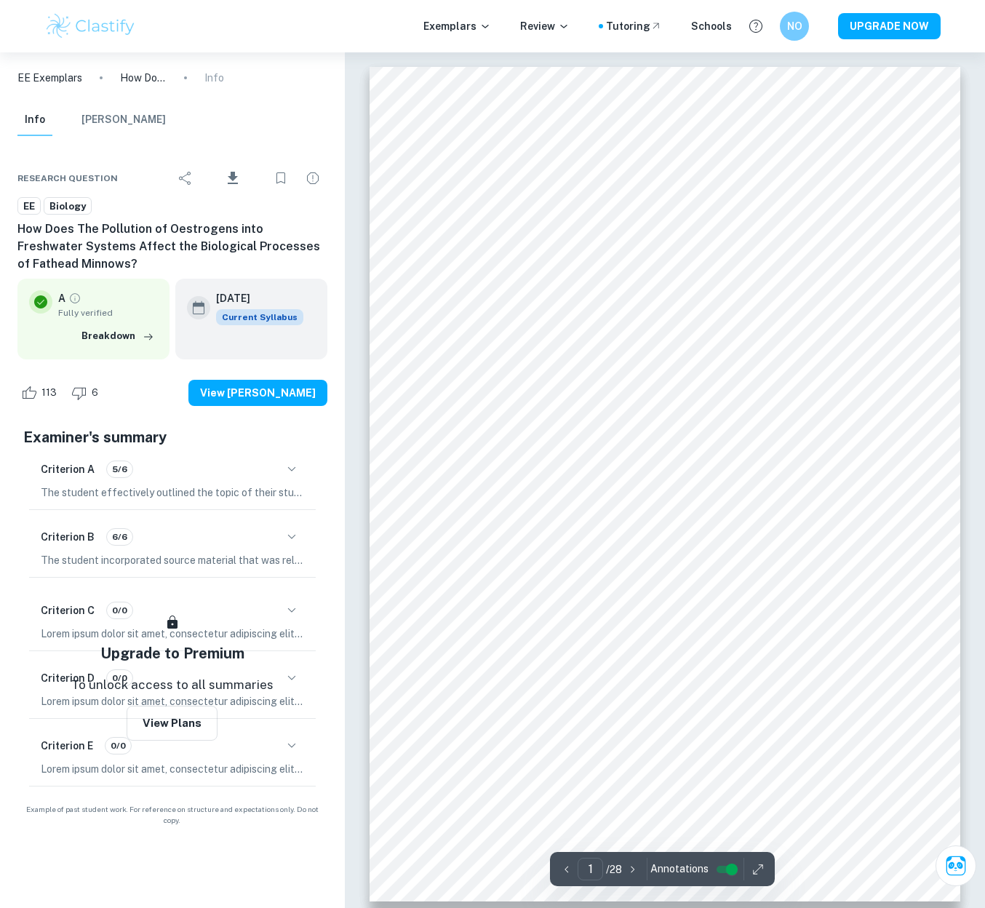
scroll to position [0, 0]
